Goal: Information Seeking & Learning: Learn about a topic

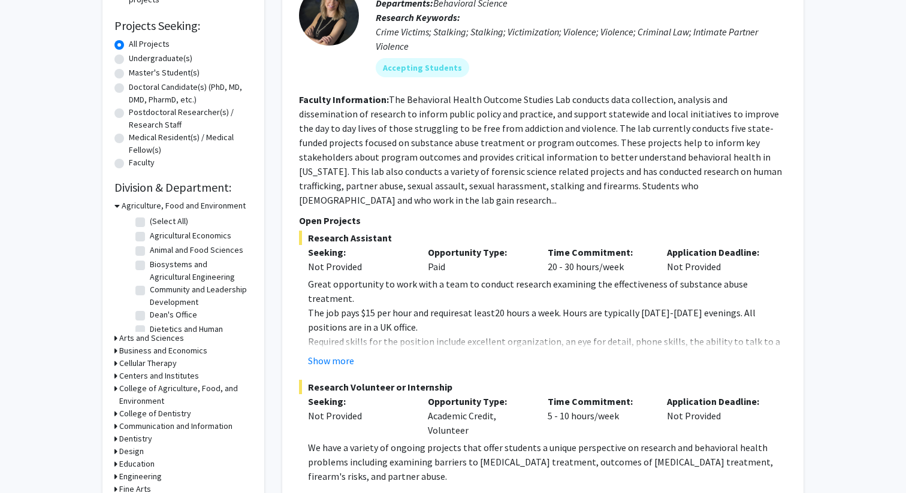
scroll to position [190, 0]
click at [335, 352] on button "Show more" at bounding box center [331, 359] width 46 height 14
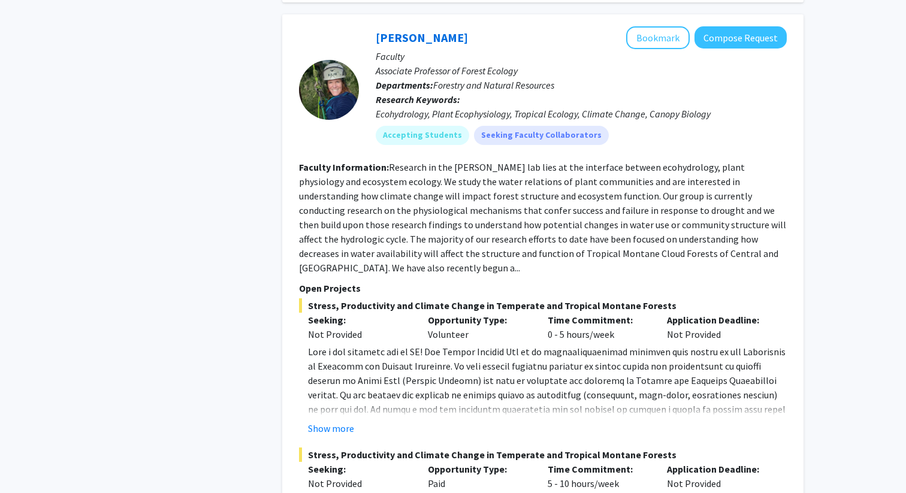
scroll to position [1587, 0]
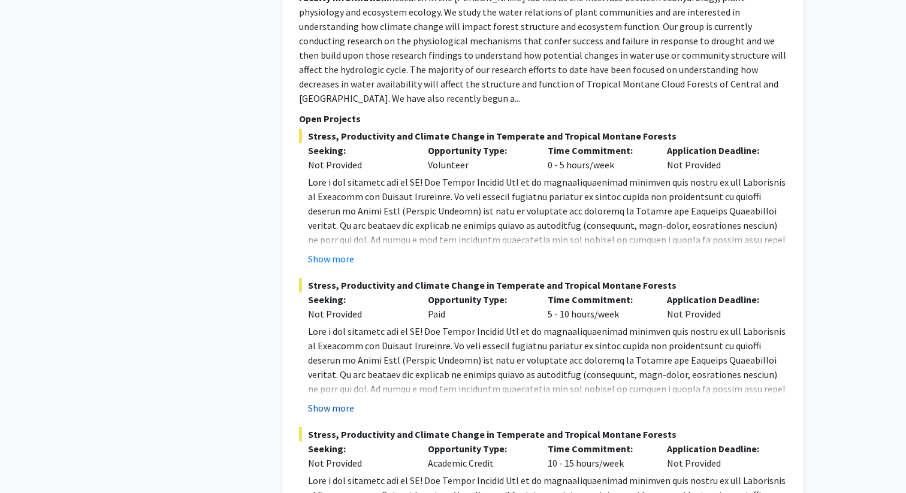
click at [328, 401] on button "Show more" at bounding box center [331, 408] width 46 height 14
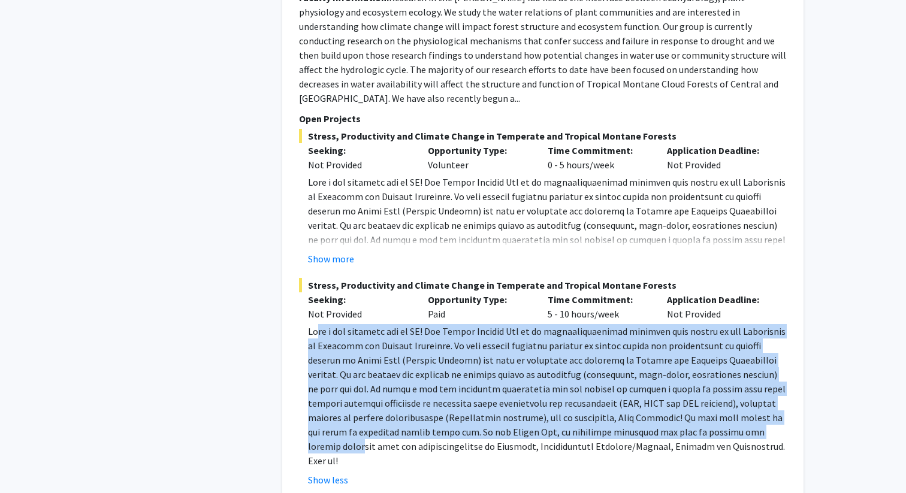
drag, startPoint x: 319, startPoint y: 304, endPoint x: 686, endPoint y: 401, distance: 380.4
click at [686, 401] on p at bounding box center [547, 396] width 479 height 144
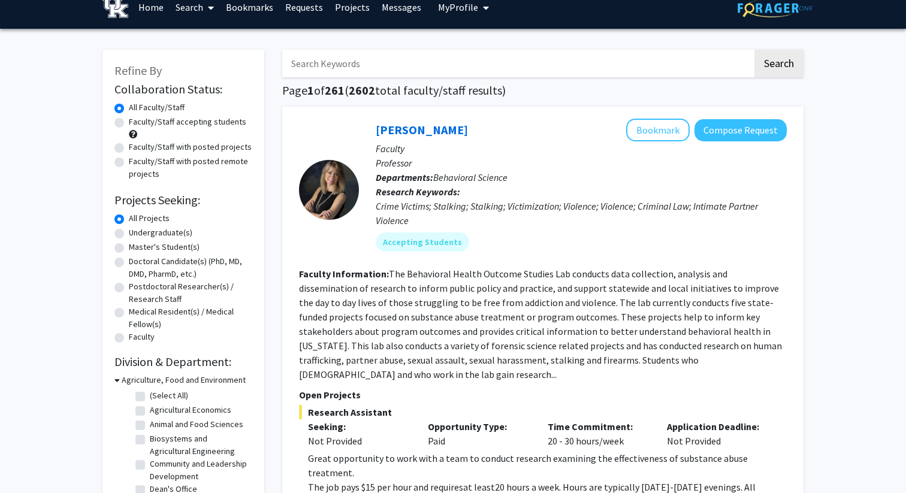
scroll to position [14, 0]
click at [480, 70] on input "Search Keywords" at bounding box center [517, 64] width 470 height 28
type input "paid"
click at [754, 50] on button "Search" at bounding box center [778, 64] width 49 height 28
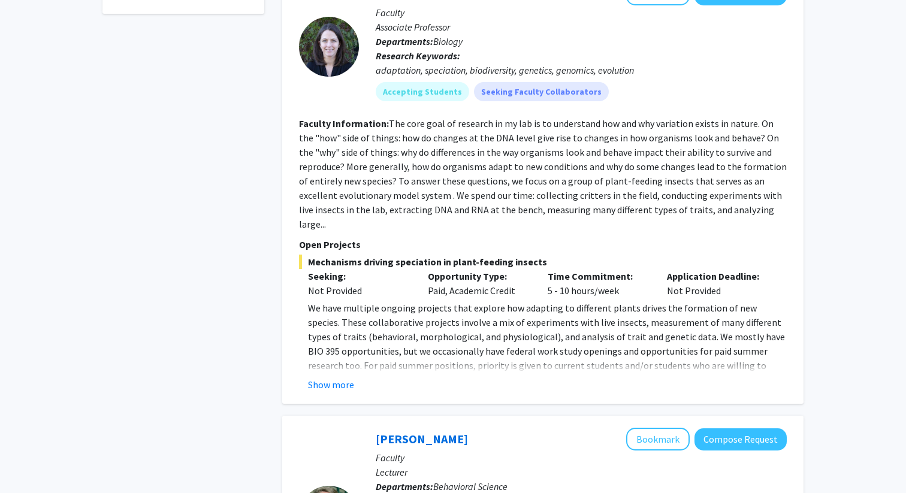
scroll to position [567, 0]
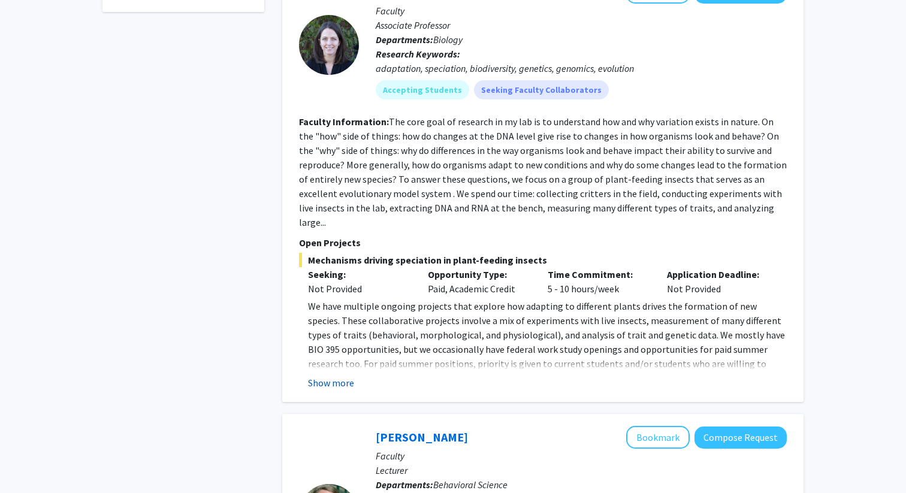
click at [318, 376] on button "Show more" at bounding box center [331, 383] width 46 height 14
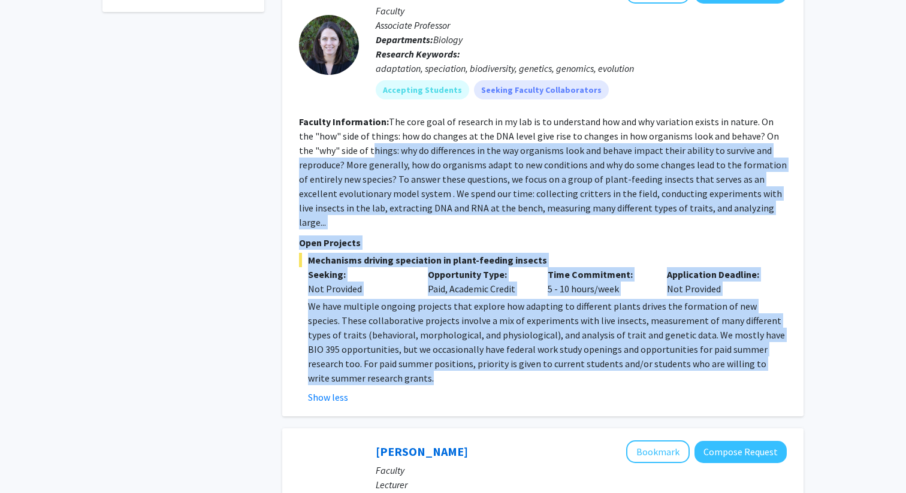
drag, startPoint x: 359, startPoint y: 143, endPoint x: 426, endPoint y: 362, distance: 229.3
click at [426, 362] on fg-search-faculty "[PERSON_NAME] Bookmark Compose Request Faculty Associate Professor Departments:…" at bounding box center [543, 192] width 488 height 423
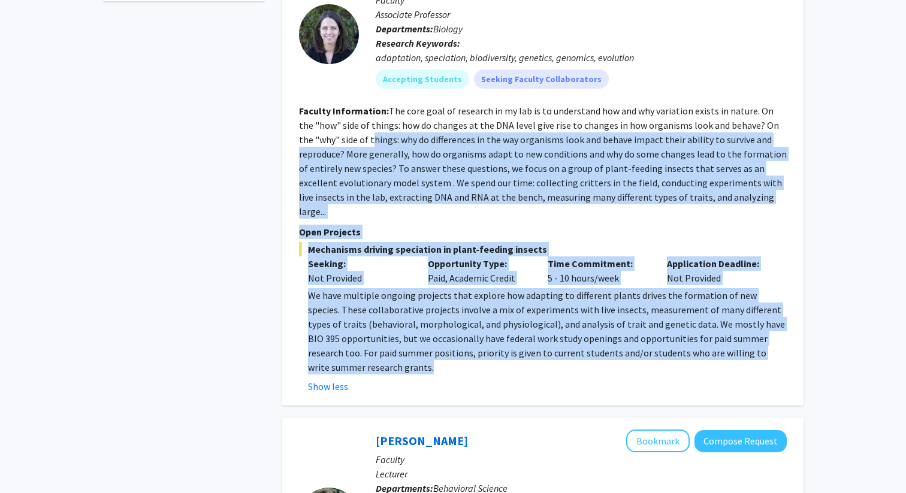
scroll to position [580, 0]
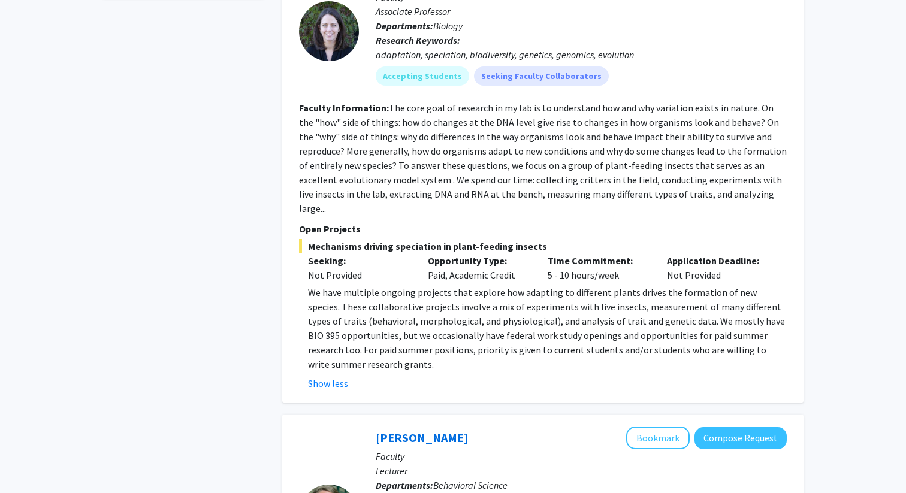
click at [427, 376] on div "Show less" at bounding box center [547, 383] width 479 height 14
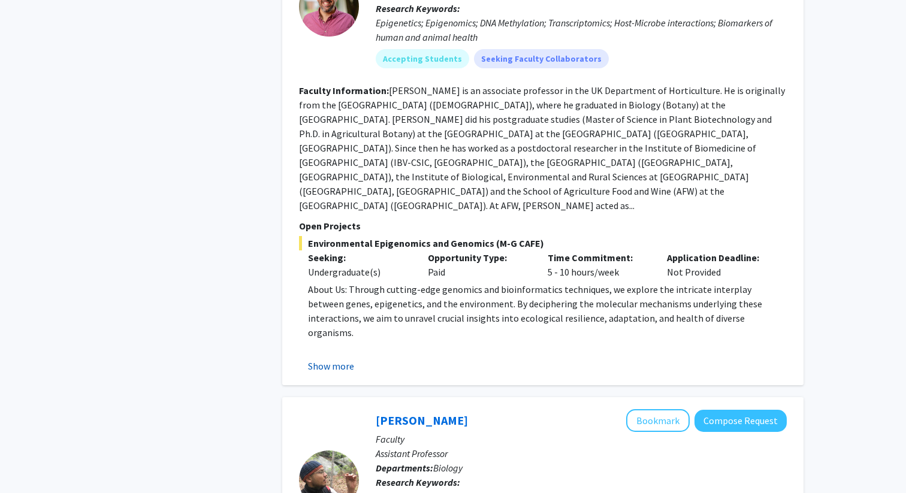
scroll to position [3654, 0]
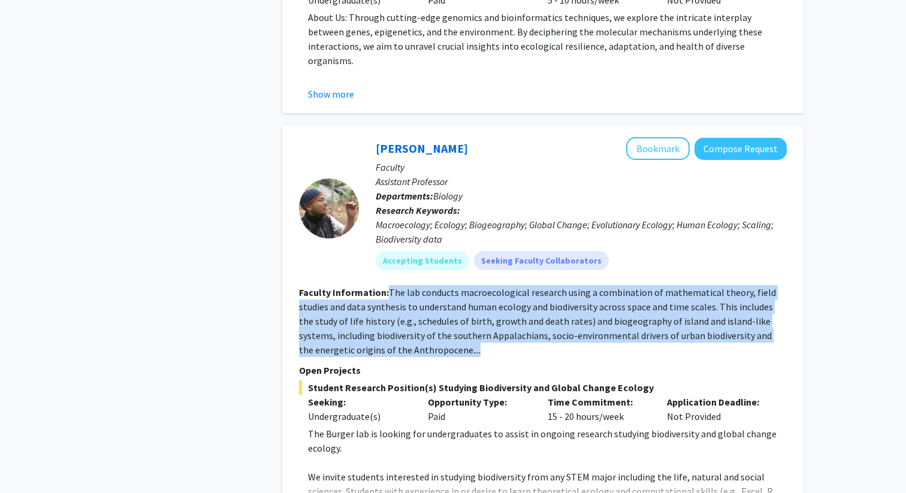
drag, startPoint x: 389, startPoint y: 219, endPoint x: 436, endPoint y: 275, distance: 73.1
click at [436, 285] on section "Faculty Information: The lab conducts macroecological research using a combinat…" at bounding box center [543, 321] width 488 height 72
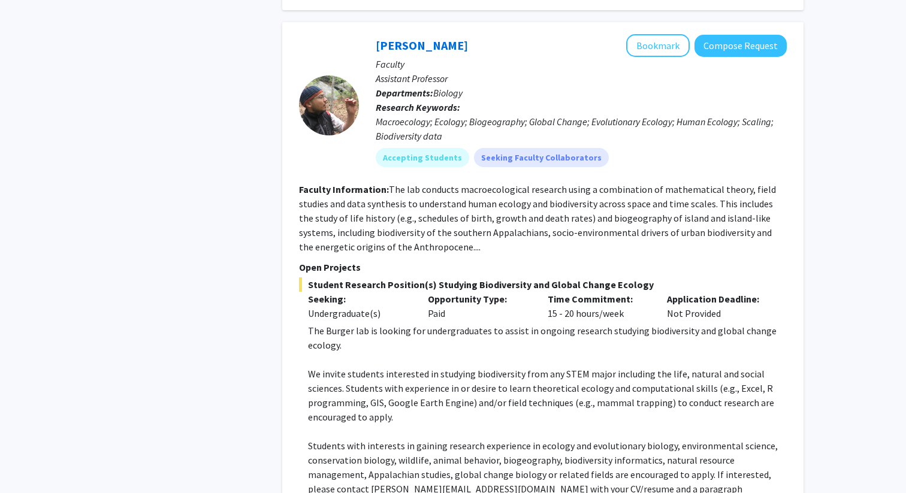
click at [340, 438] on p "Students with interests in gaining research experience in ecology and evolution…" at bounding box center [547, 481] width 479 height 86
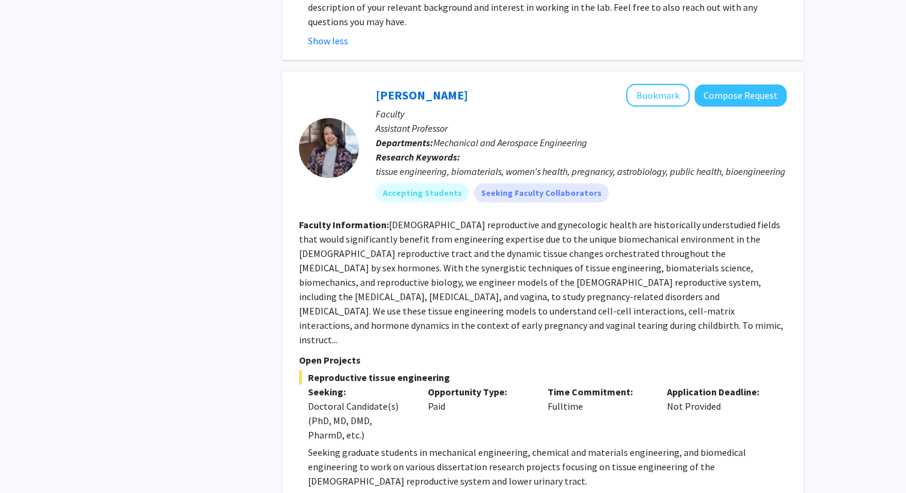
scroll to position [4255, 0]
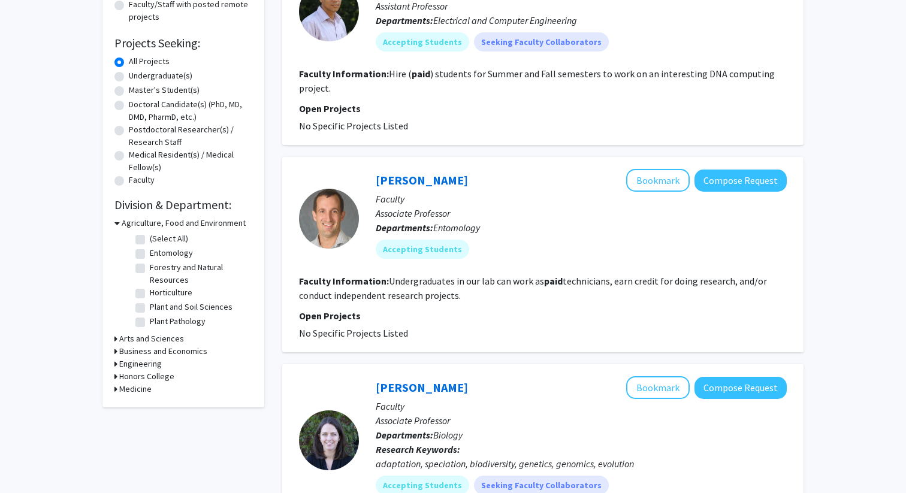
scroll to position [182, 0]
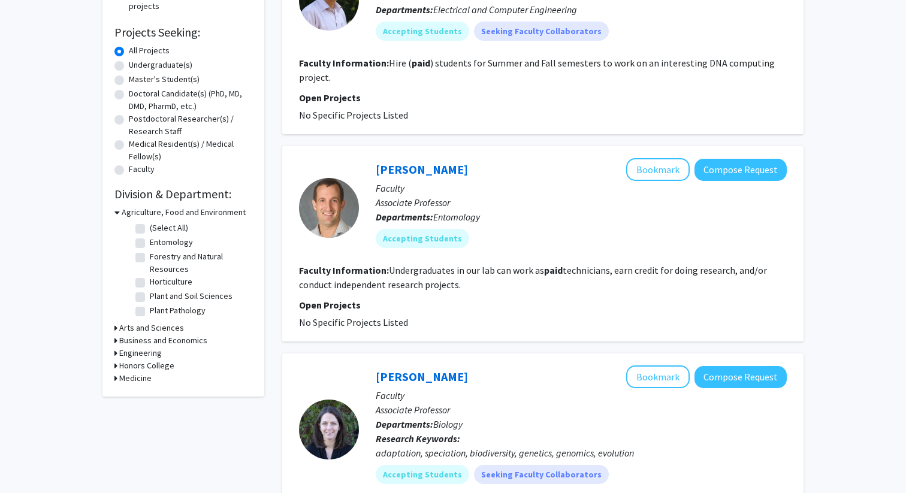
click at [165, 328] on h3 "Arts and Sciences" at bounding box center [151, 328] width 65 height 13
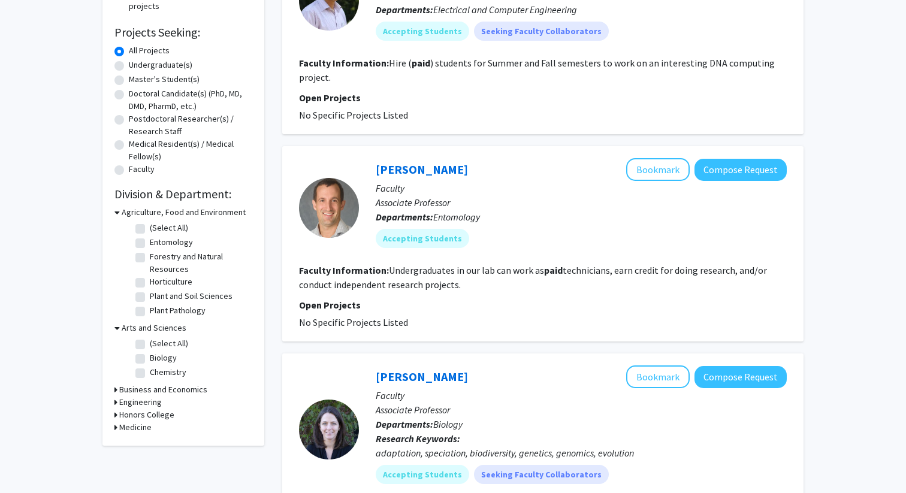
click at [150, 360] on label "Biology" at bounding box center [163, 358] width 27 height 13
click at [150, 359] on input "Biology" at bounding box center [154, 356] width 8 height 8
checkbox input "true"
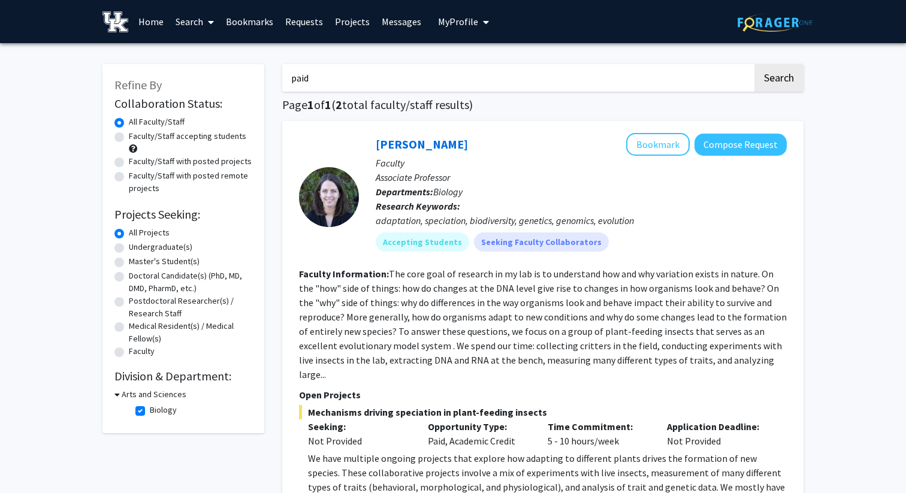
click at [137, 396] on h3 "Arts and Sciences" at bounding box center [154, 394] width 65 height 13
click at [137, 396] on h3 "Arts and Sciences" at bounding box center [151, 394] width 65 height 13
click at [150, 410] on label "Biology" at bounding box center [163, 410] width 27 height 13
click at [150, 410] on input "Biology" at bounding box center [154, 408] width 8 height 8
checkbox input "false"
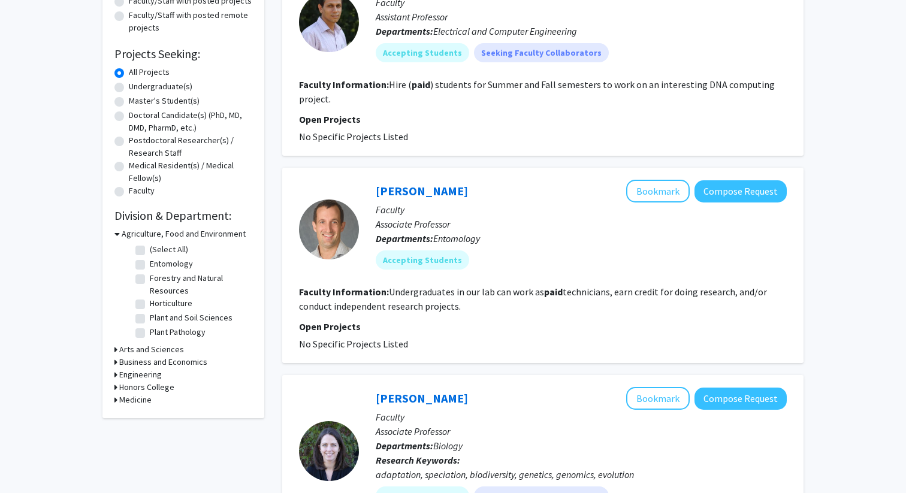
scroll to position [171, 0]
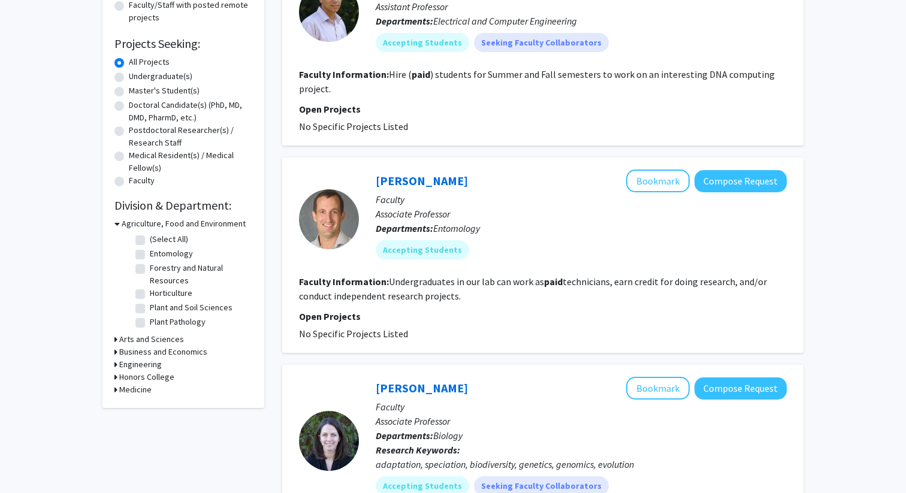
click at [122, 338] on h3 "Arts and Sciences" at bounding box center [151, 339] width 65 height 13
drag, startPoint x: 140, startPoint y: 358, endPoint x: 149, endPoint y: 443, distance: 85.5
click at [149, 444] on form "Agriculture, Food and Environment (Select All) (Select All) Entomology Entomolo…" at bounding box center [183, 331] width 138 height 228
click at [133, 443] on h3 "Medicine" at bounding box center [135, 438] width 32 height 13
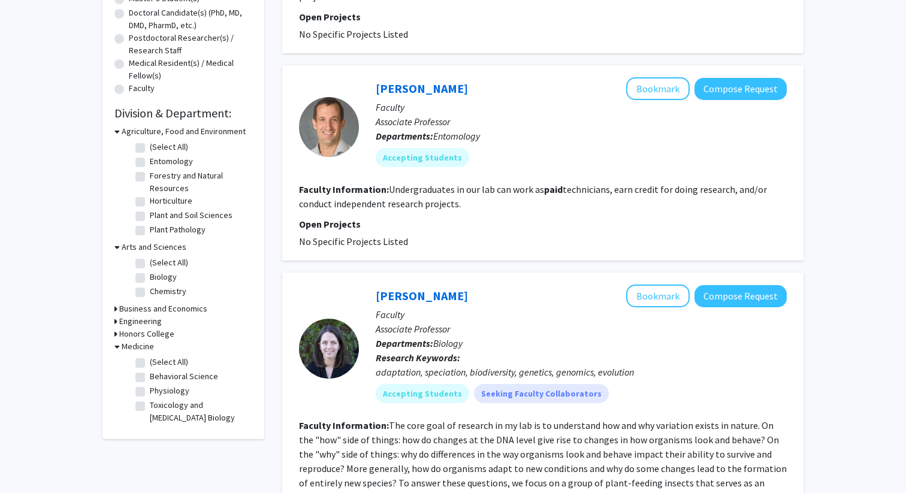
scroll to position [269, 0]
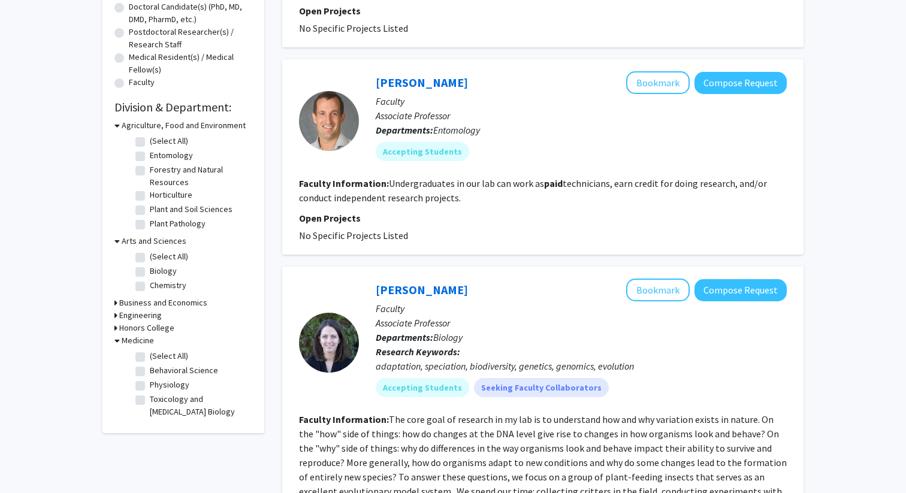
click at [150, 359] on label "(Select All)" at bounding box center [169, 356] width 38 height 13
click at [150, 358] on input "(Select All)" at bounding box center [154, 354] width 8 height 8
checkbox input "true"
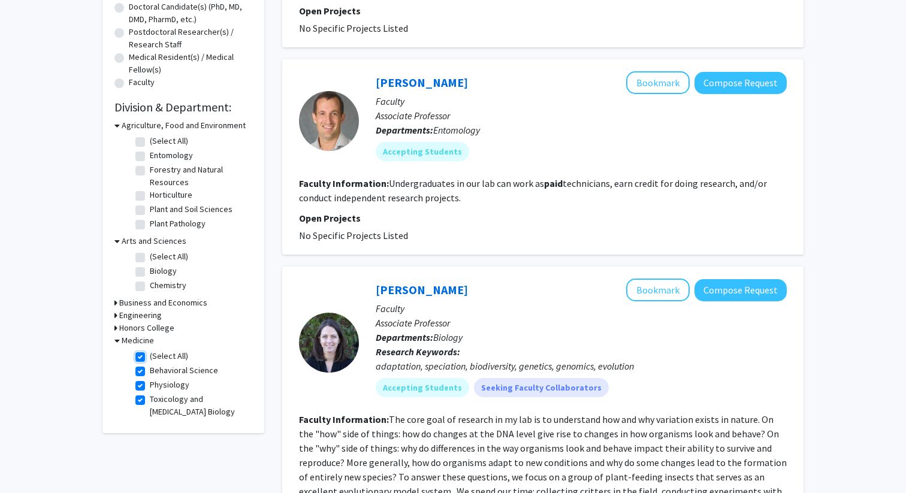
checkbox input "true"
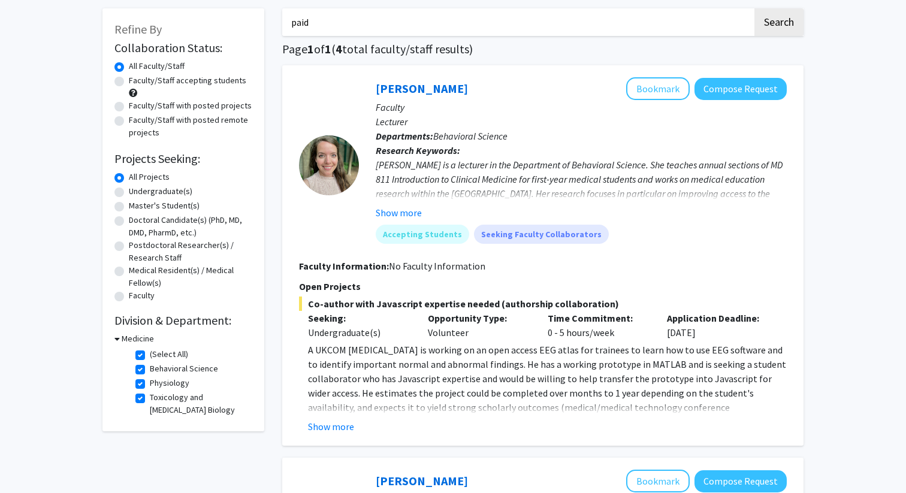
scroll to position [58, 0]
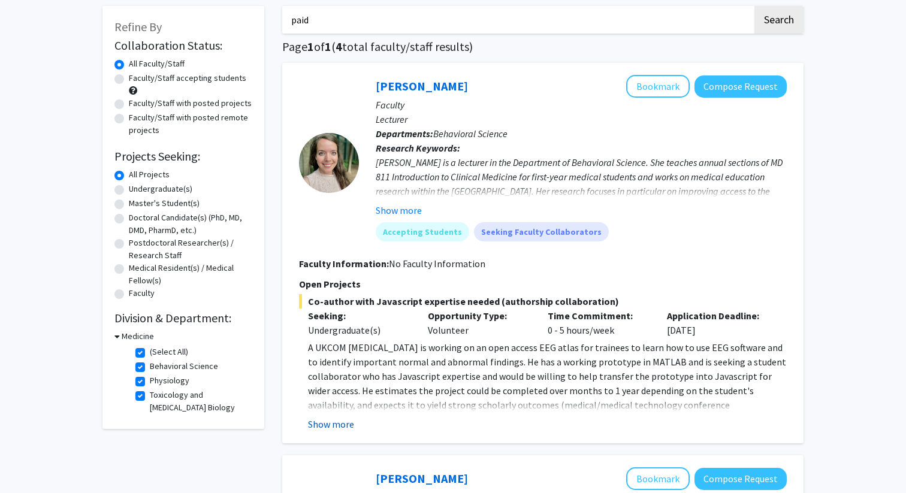
click at [332, 424] on button "Show more" at bounding box center [331, 424] width 46 height 14
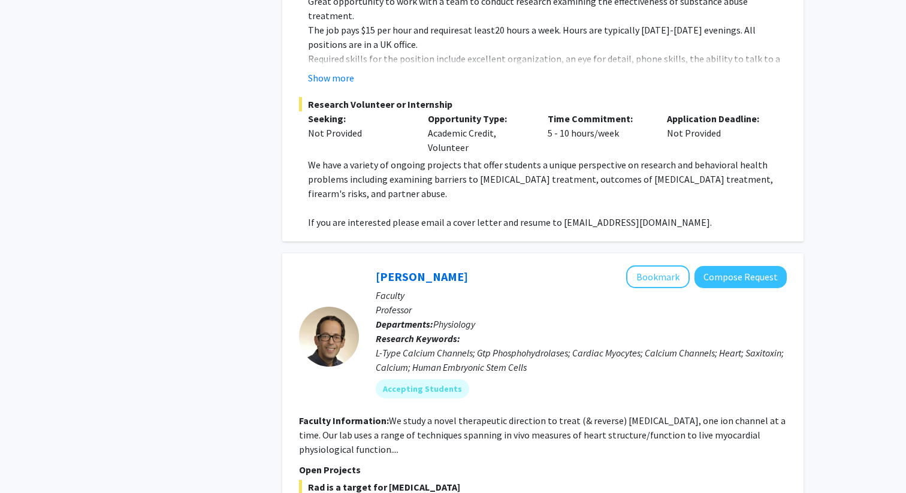
scroll to position [1191, 0]
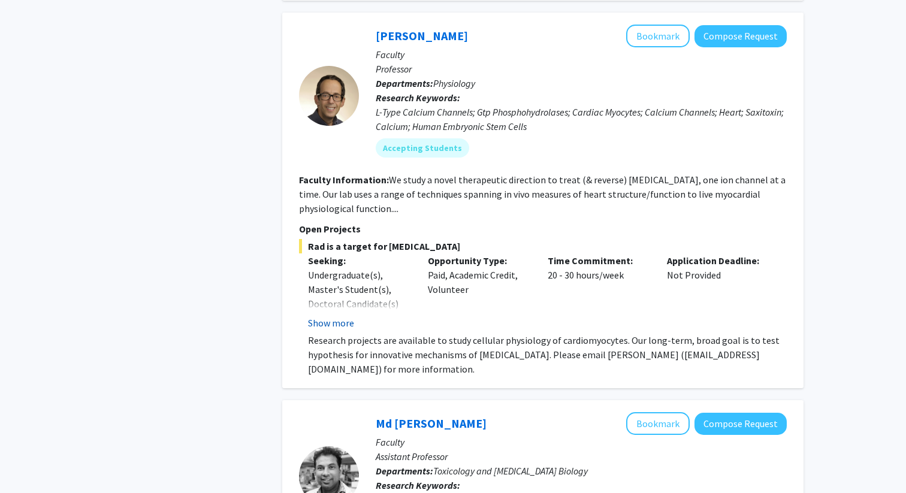
click at [328, 316] on button "Show more" at bounding box center [331, 323] width 46 height 14
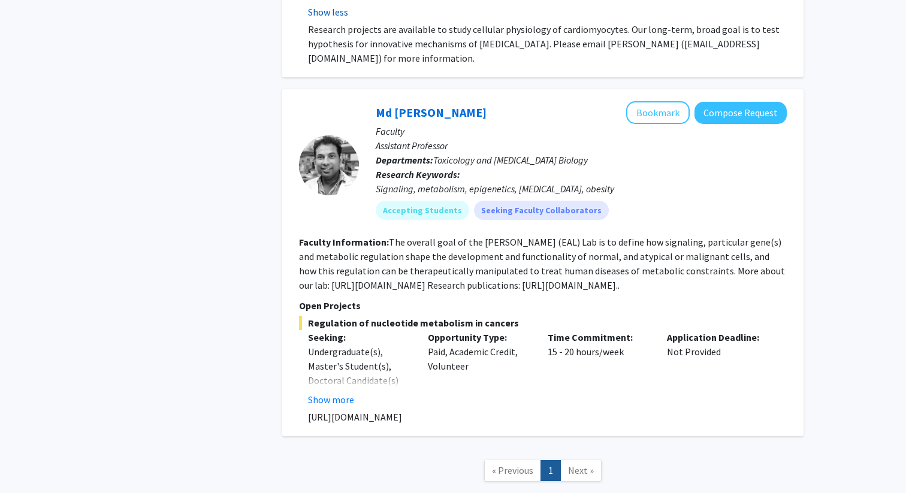
scroll to position [1576, 0]
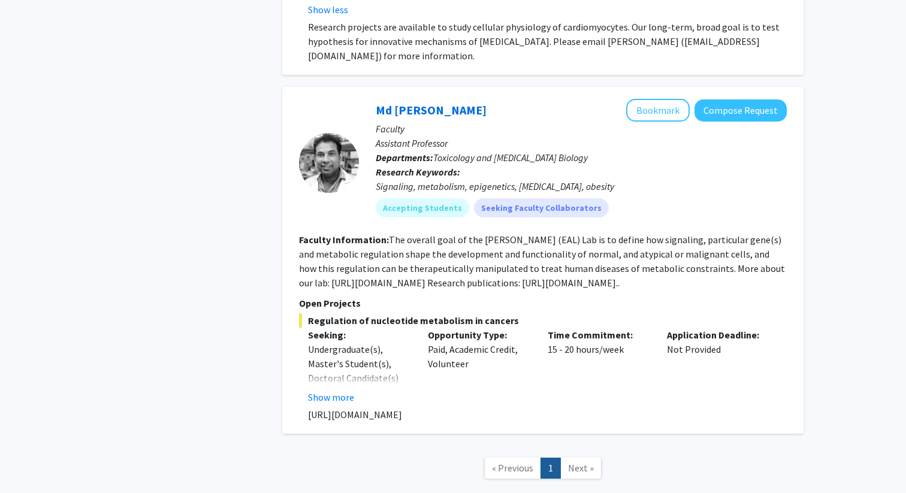
click at [324, 359] on fg-read-more "Undergraduate(s), Master's Student(s), Doctoral Candidate(s) (PhD, MD, DMD, Pha…" at bounding box center [359, 373] width 102 height 62
click at [327, 390] on button "Show more" at bounding box center [331, 397] width 46 height 14
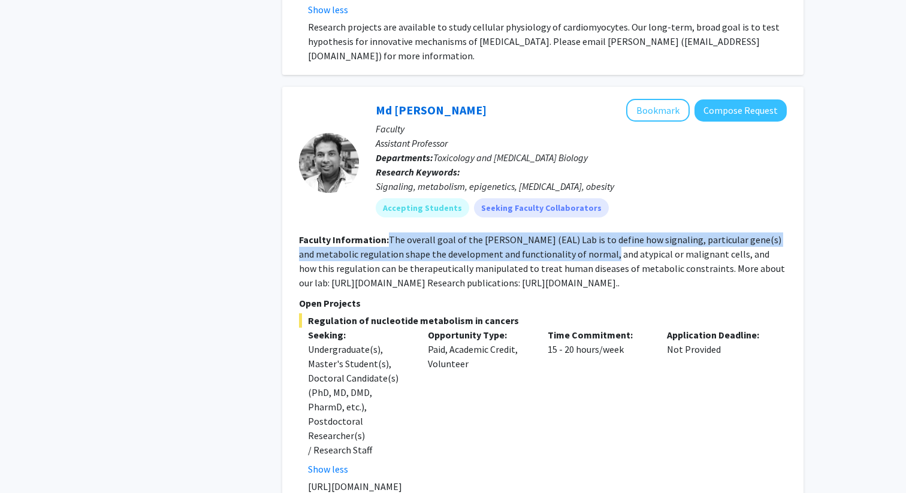
drag, startPoint x: 388, startPoint y: 207, endPoint x: 610, endPoint y: 225, distance: 222.4
click at [612, 234] on fg-read-more "The overall goal of the [PERSON_NAME] (EAL) Lab is to define how signaling, par…" at bounding box center [542, 261] width 486 height 55
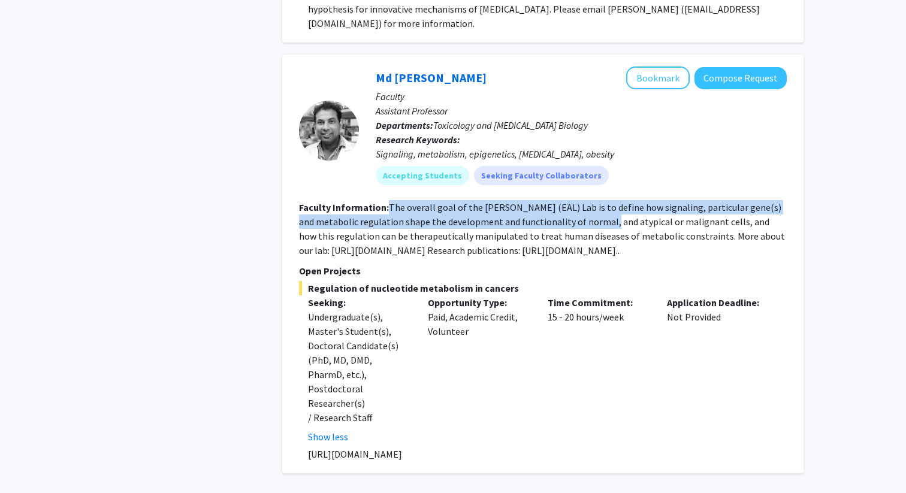
scroll to position [1610, 0]
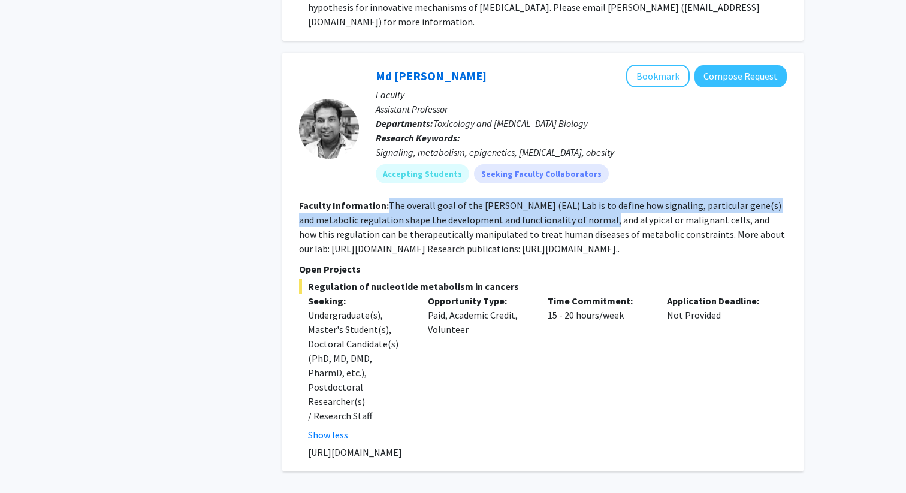
click at [605, 199] on fg-read-more "The overall goal of the [PERSON_NAME] (EAL) Lab is to define how signaling, par…" at bounding box center [542, 226] width 486 height 55
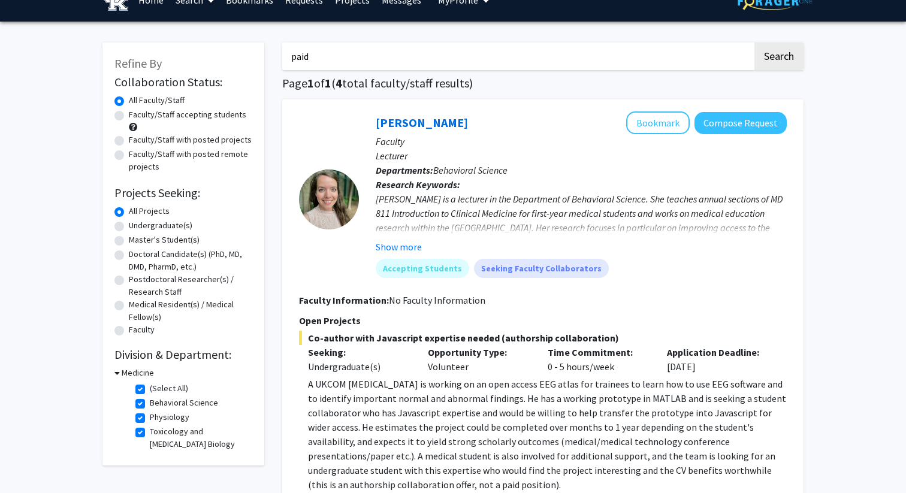
scroll to position [0, 0]
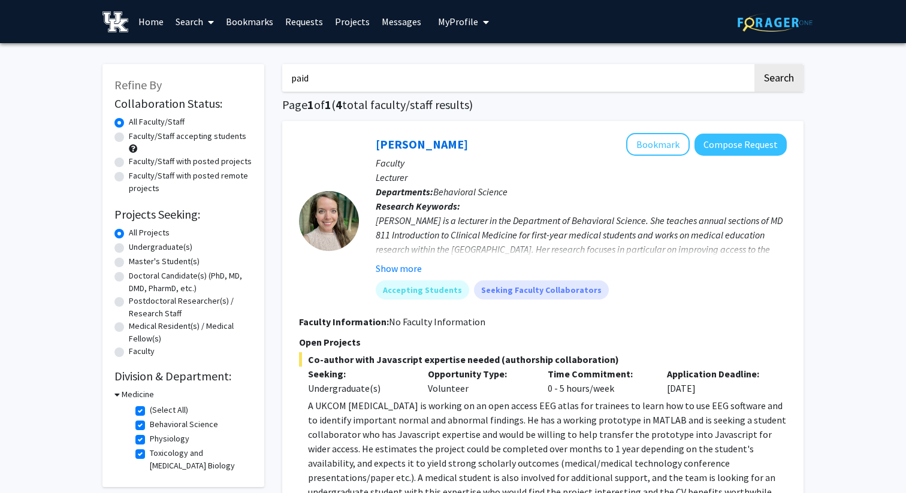
click at [388, 69] on input "paid" at bounding box center [517, 78] width 470 height 28
drag, startPoint x: 791, startPoint y: 83, endPoint x: 794, endPoint y: 77, distance: 6.7
click at [791, 83] on button "Search" at bounding box center [778, 78] width 49 height 28
checkbox input "false"
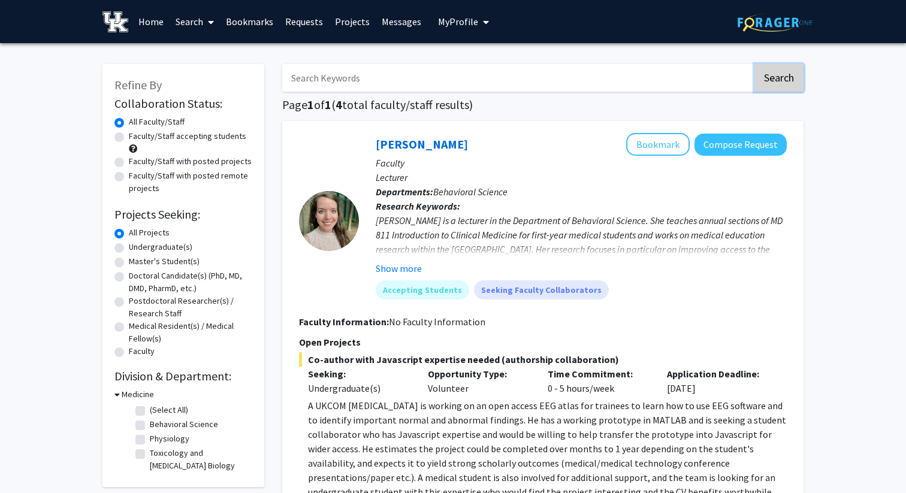
checkbox input "false"
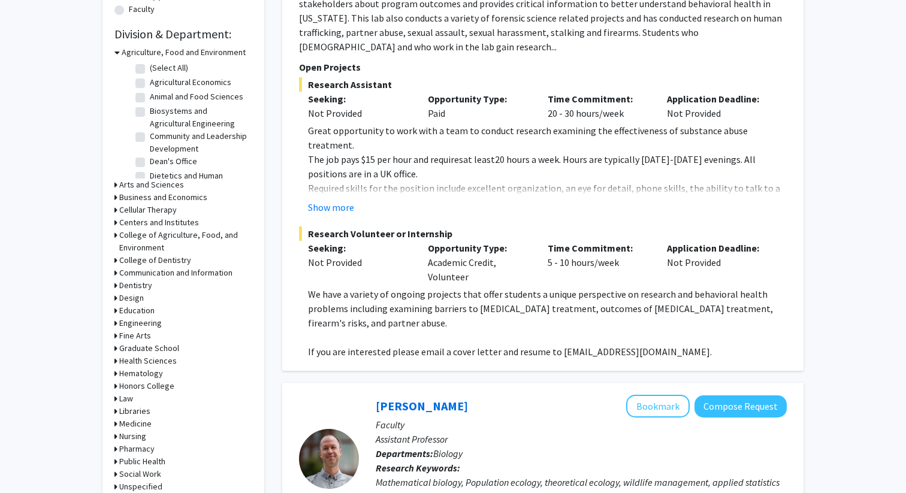
scroll to position [513, 0]
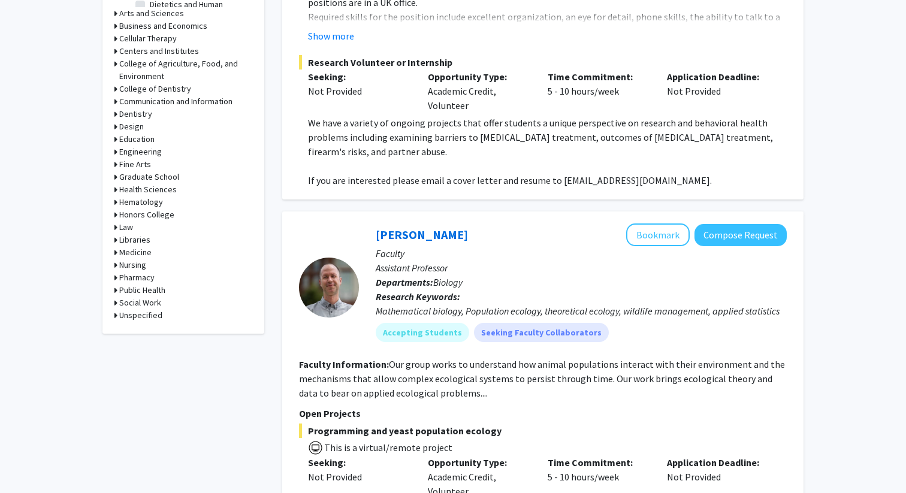
click at [120, 252] on h3 "Medicine" at bounding box center [135, 252] width 32 height 13
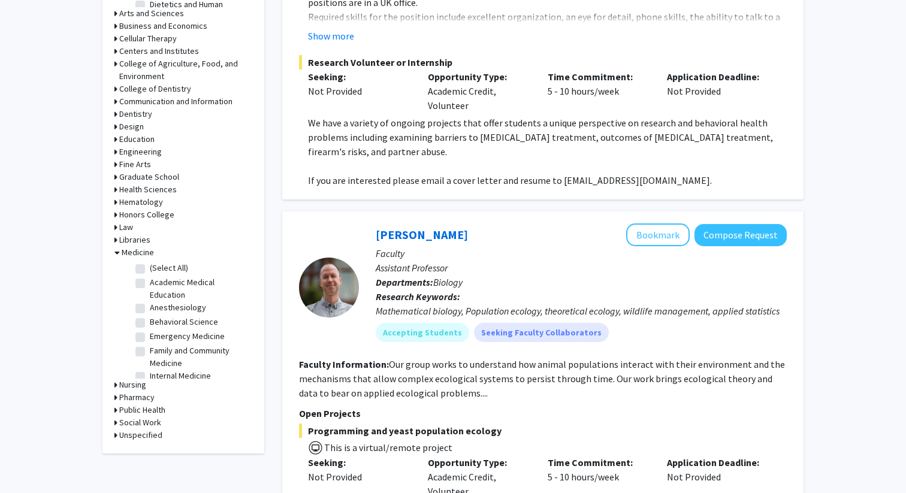
click at [156, 269] on label "(Select All)" at bounding box center [169, 268] width 38 height 13
click at [156, 269] on input "(Select All)" at bounding box center [154, 266] width 8 height 8
checkbox input "true"
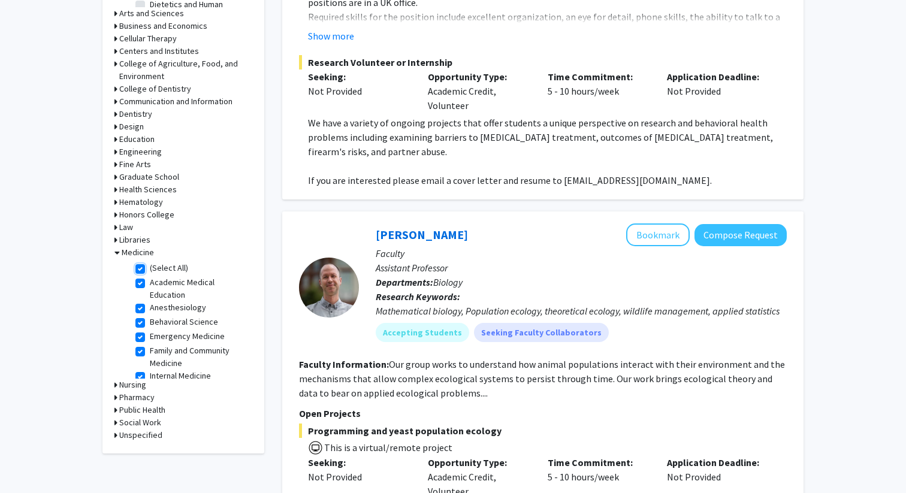
checkbox input "true"
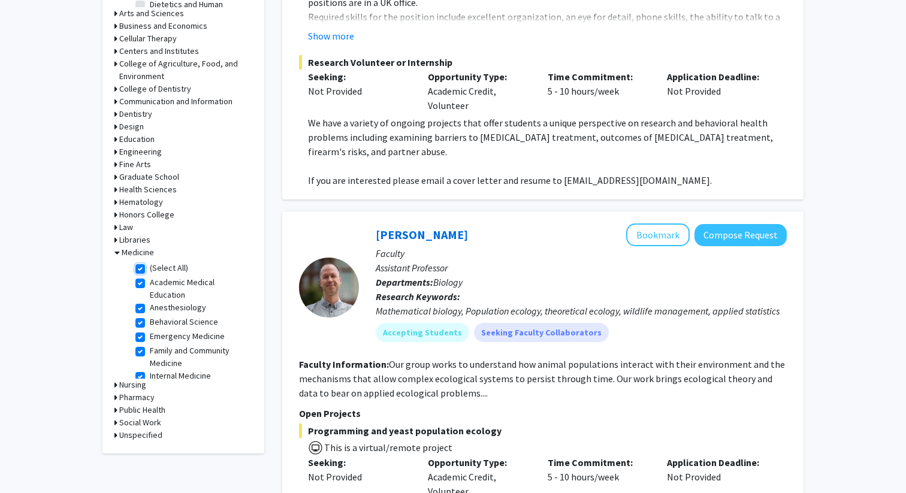
checkbox input "true"
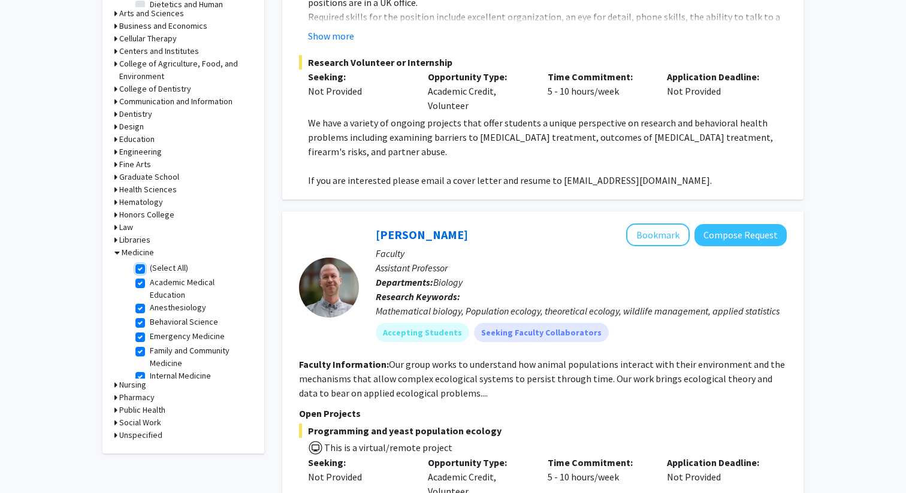
checkbox input "true"
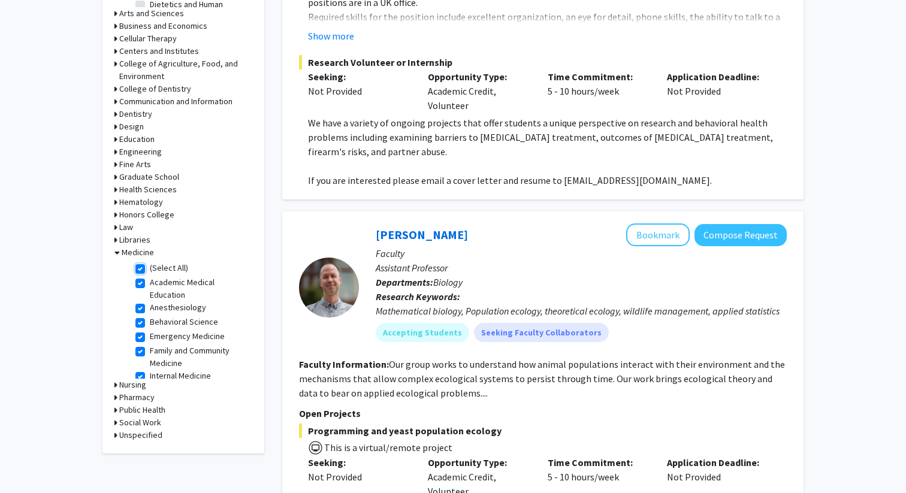
checkbox input "true"
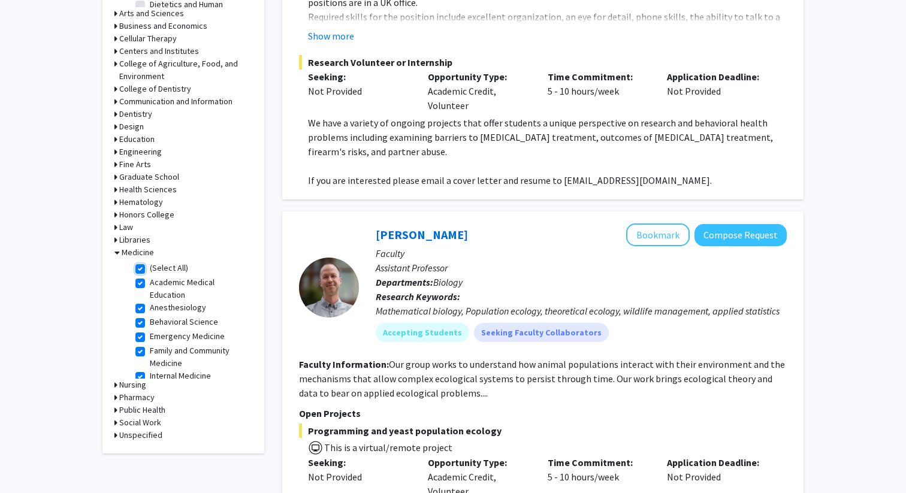
checkbox input "true"
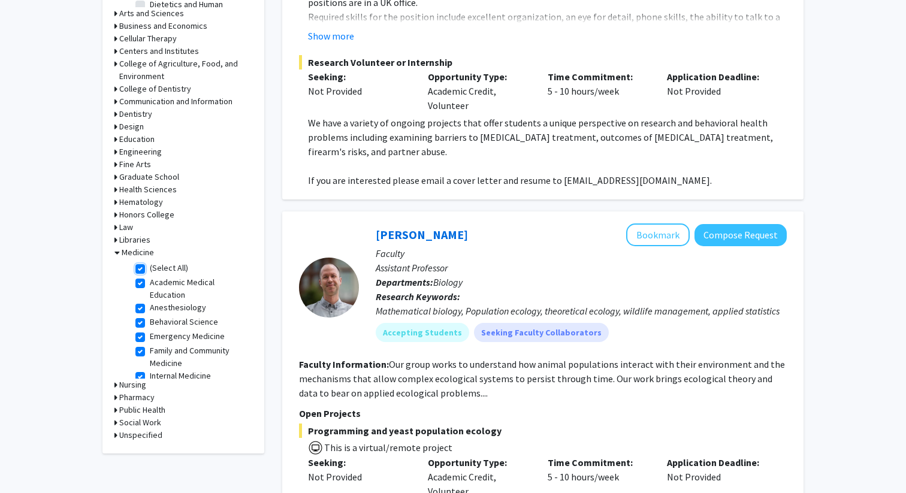
checkbox input "true"
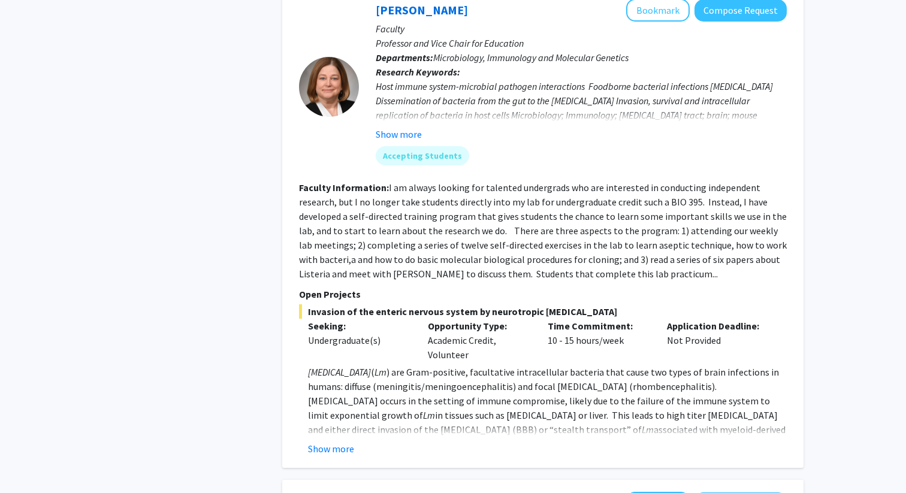
scroll to position [580, 0]
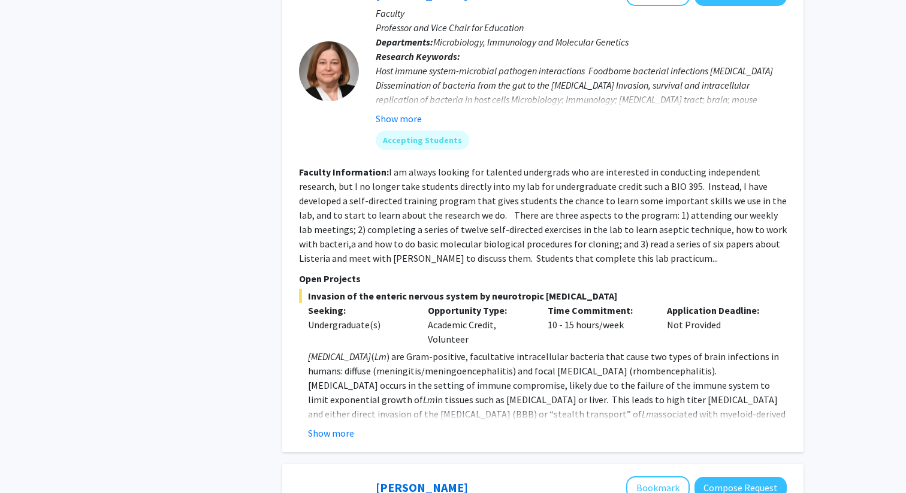
click at [645, 257] on fg-read-more "I am always looking for talented undergrads who are interested in conducting in…" at bounding box center [543, 215] width 488 height 98
click at [331, 430] on button "Show more" at bounding box center [331, 433] width 46 height 14
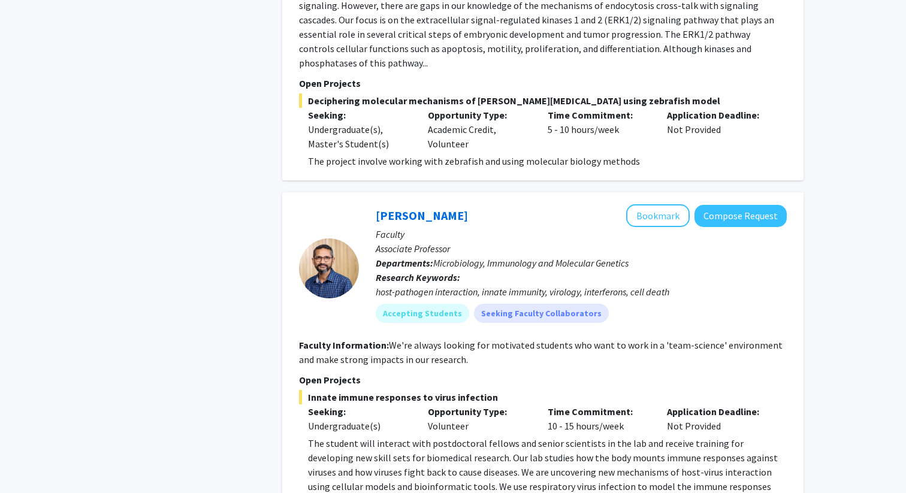
scroll to position [4637, 0]
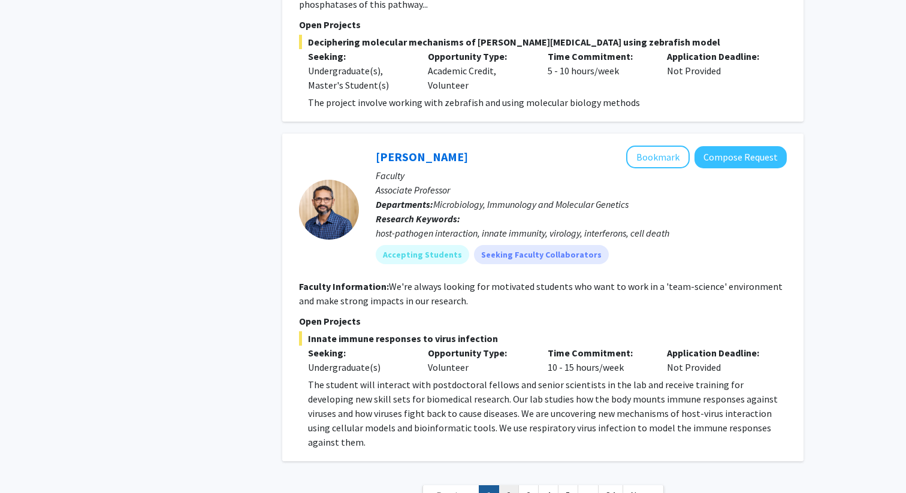
click at [510, 485] on link "2" at bounding box center [508, 495] width 20 height 21
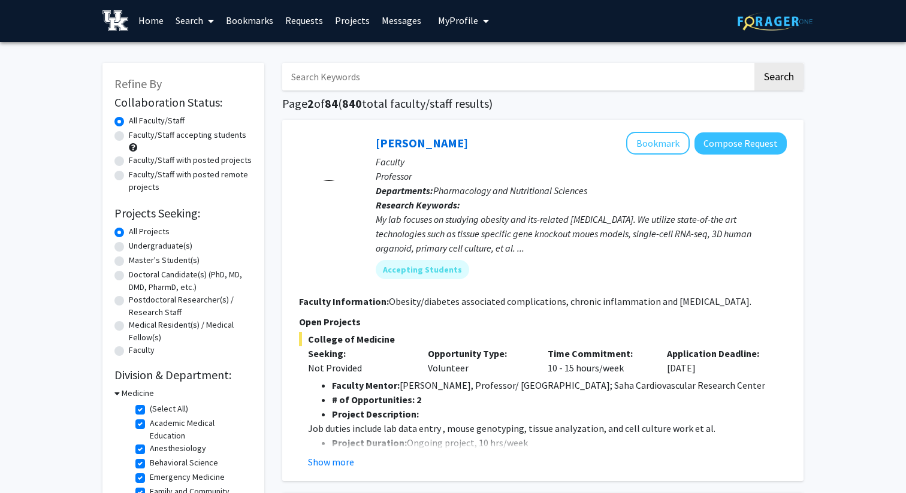
scroll to position [2, 0]
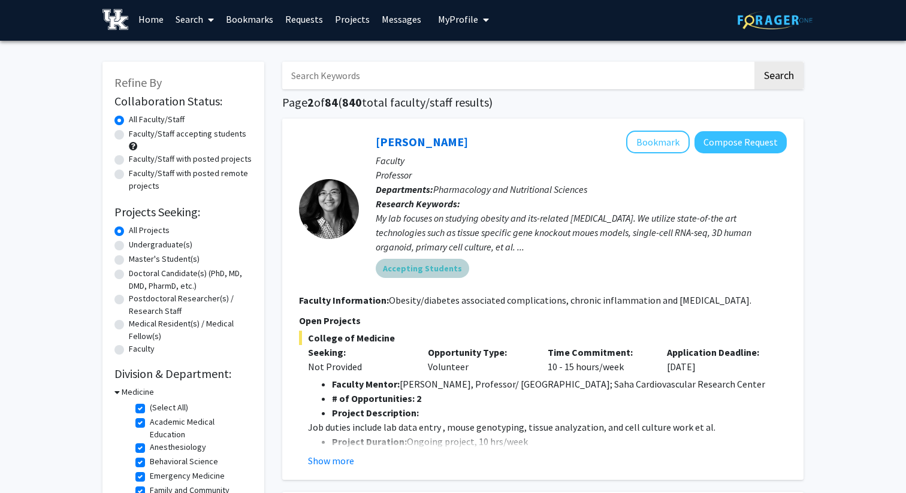
click at [428, 276] on mat-chip "Accepting Students" at bounding box center [422, 268] width 93 height 19
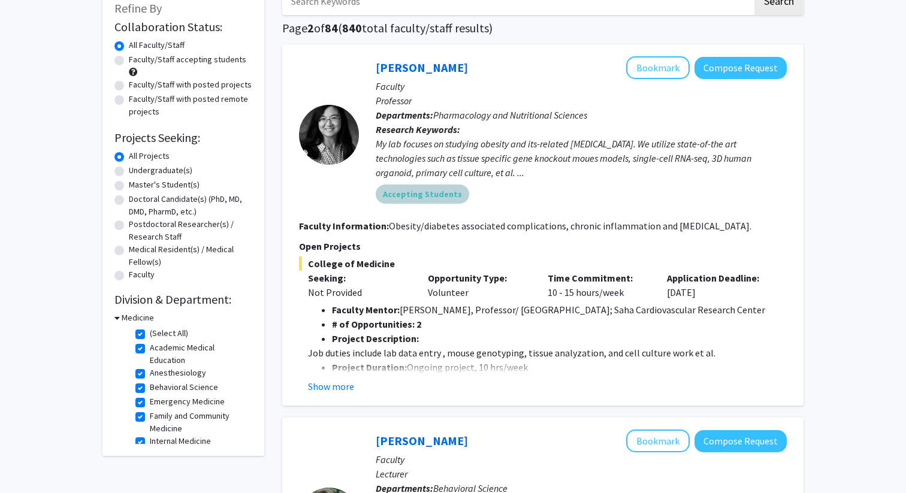
scroll to position [98, 0]
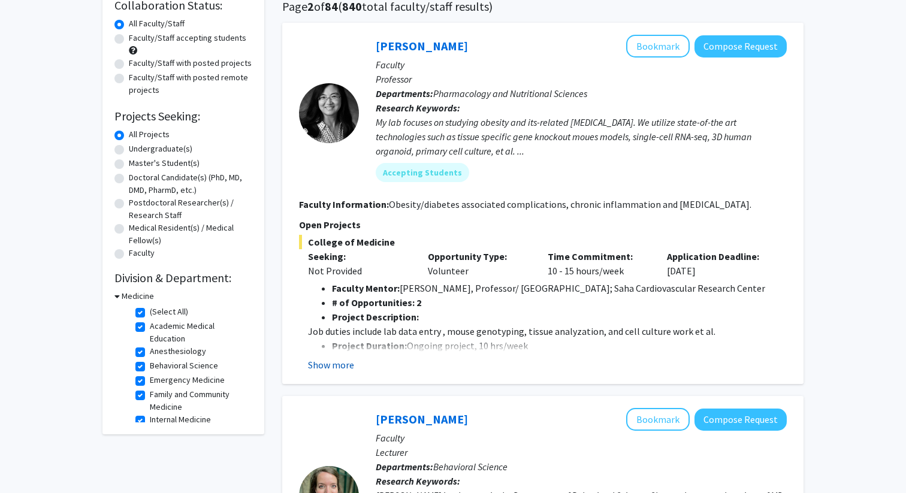
click at [332, 367] on button "Show more" at bounding box center [331, 365] width 46 height 14
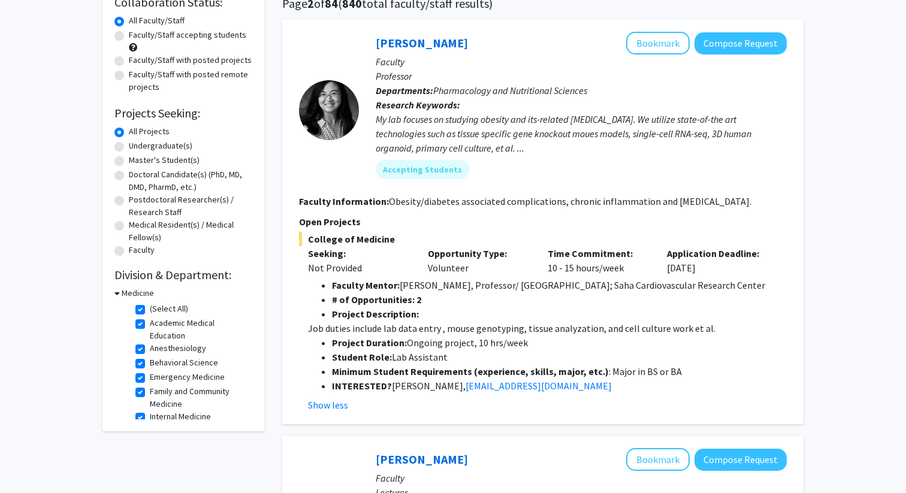
scroll to position [0, 0]
